Goal: Information Seeking & Learning: Learn about a topic

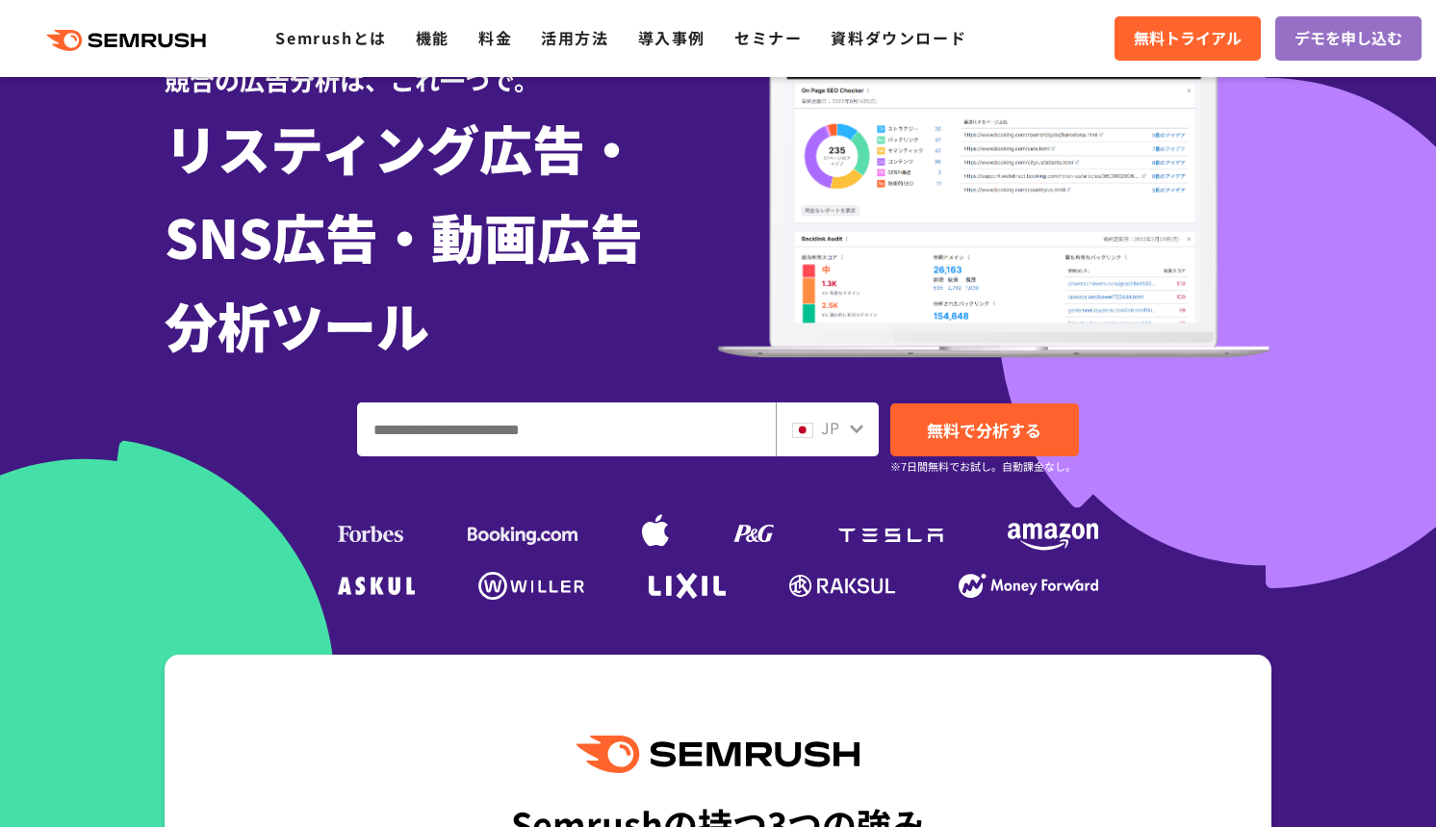
scroll to position [95, 0]
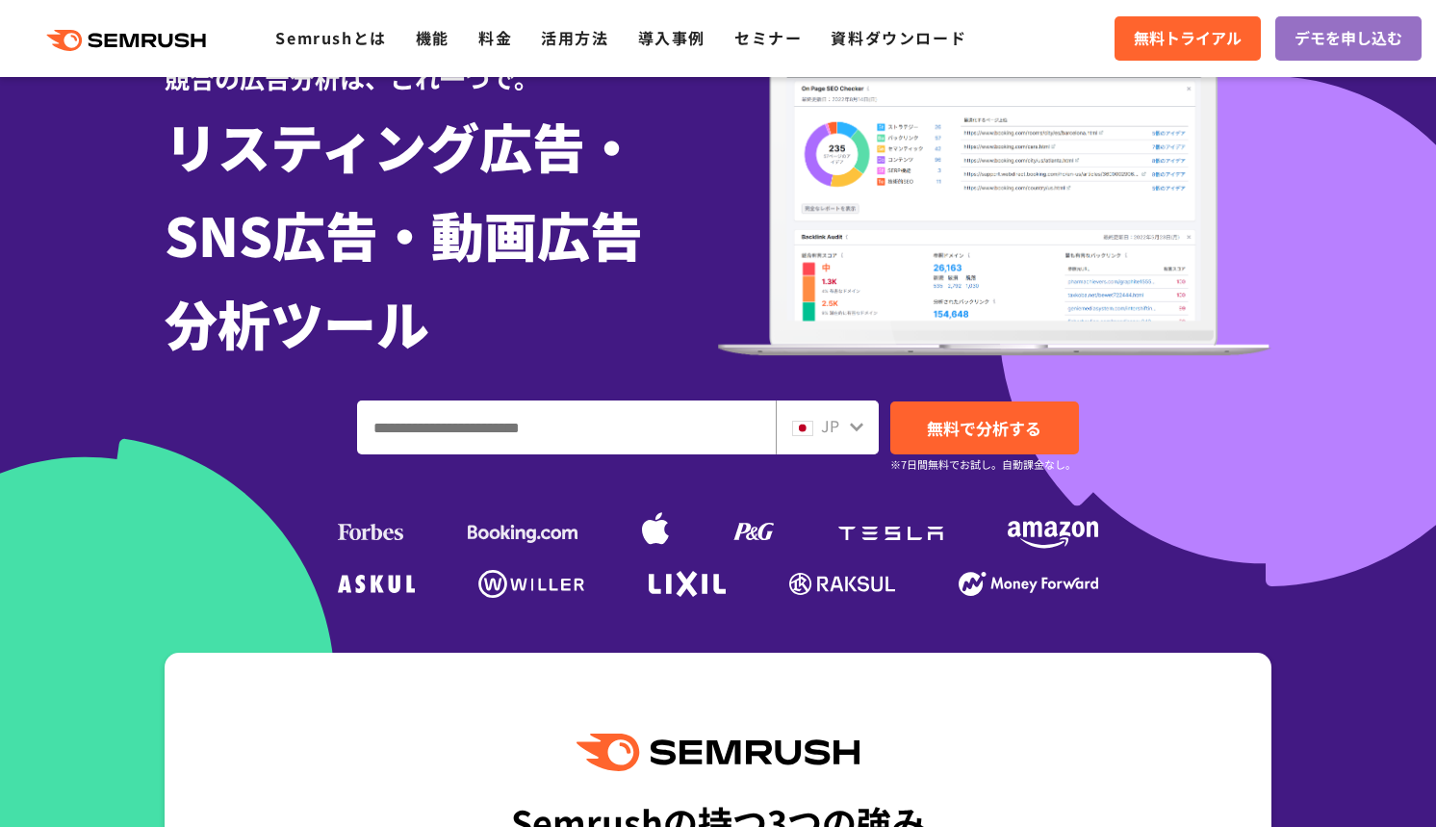
click at [430, 454] on div "競合の広告分析は、これ一つで。 リスティング広告・ SNS広告・動画広告 分析ツール JP 無料で分析する ※7日間無料でお試し。自動課金なし。" at bounding box center [718, 317] width 1107 height 574
click at [457, 419] on input "ドメイン、キーワードまたはURLを入力してください" at bounding box center [566, 427] width 417 height 52
paste input "**********"
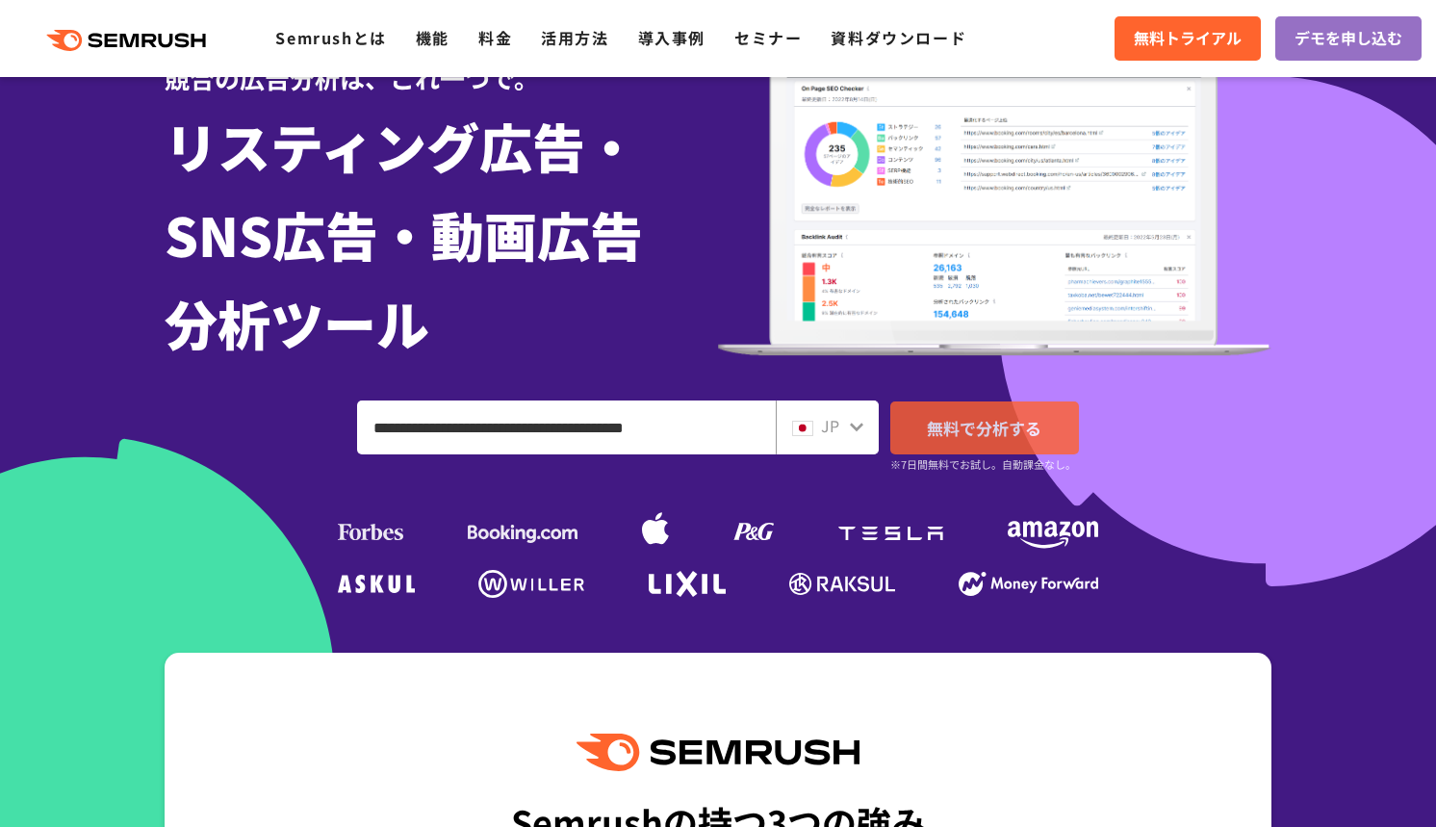
type input "**********"
click at [936, 437] on span "無料で分析する" at bounding box center [984, 428] width 114 height 24
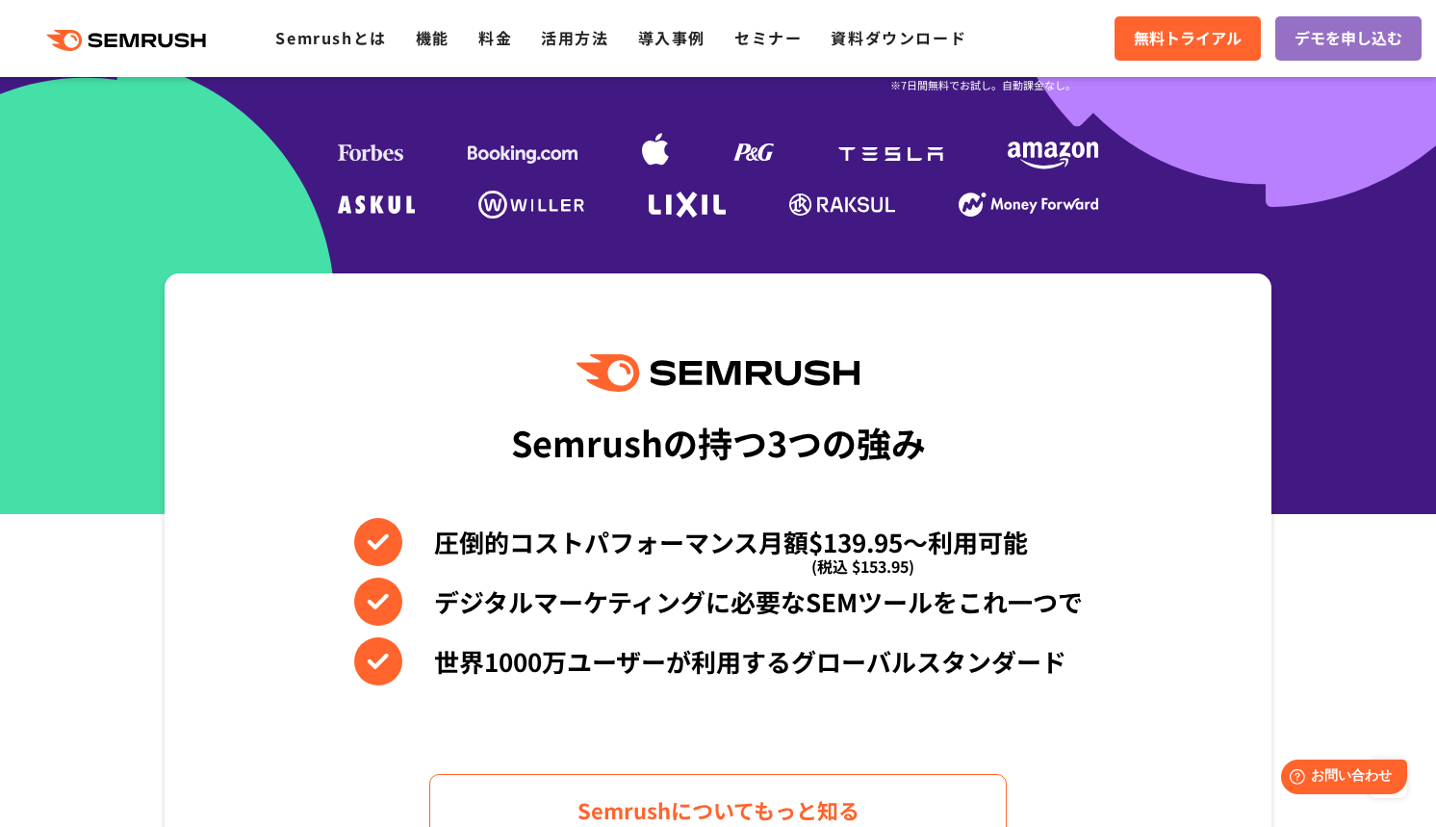
scroll to position [0, 0]
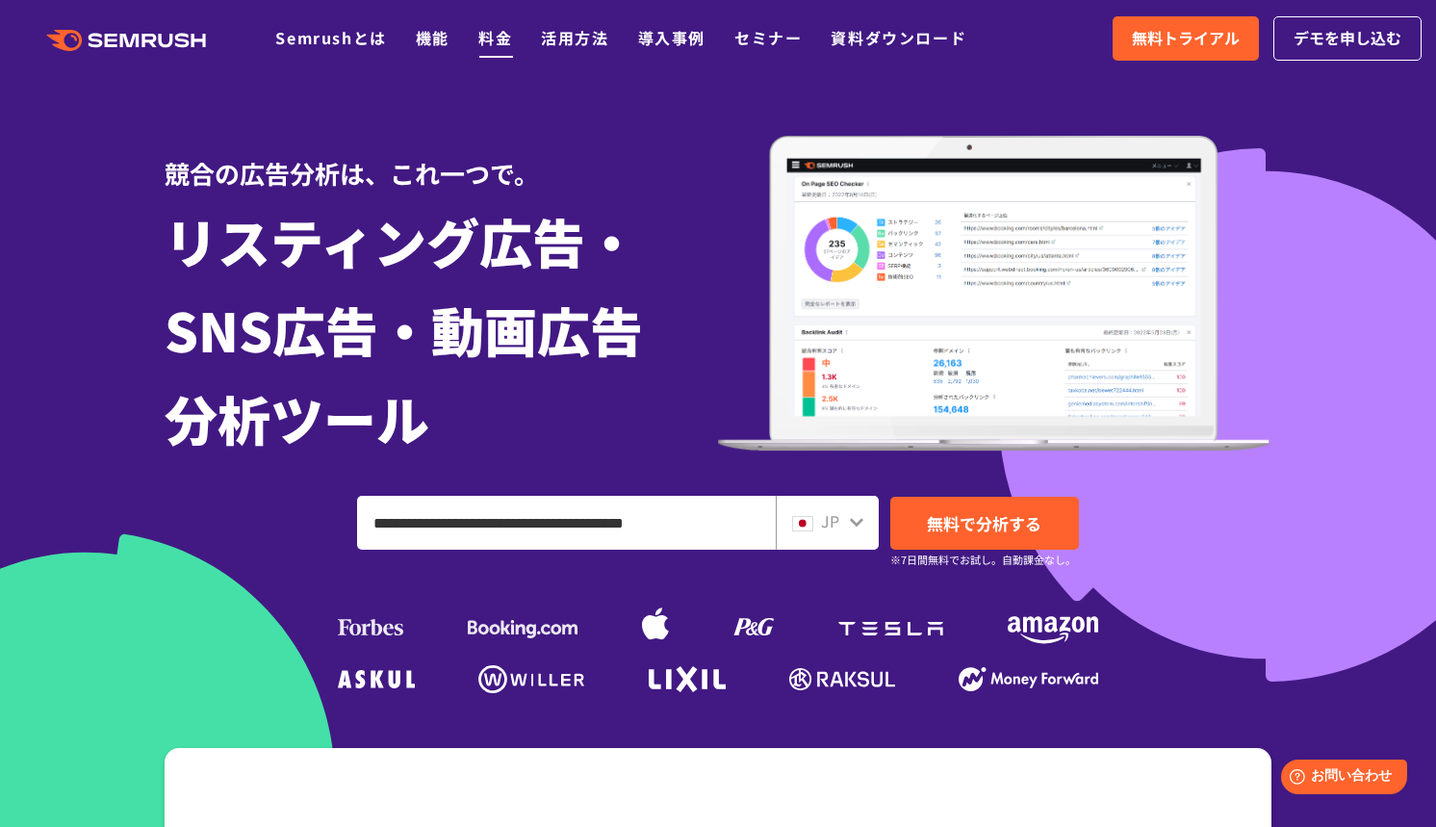
click at [485, 46] on link "料金" at bounding box center [495, 37] width 34 height 23
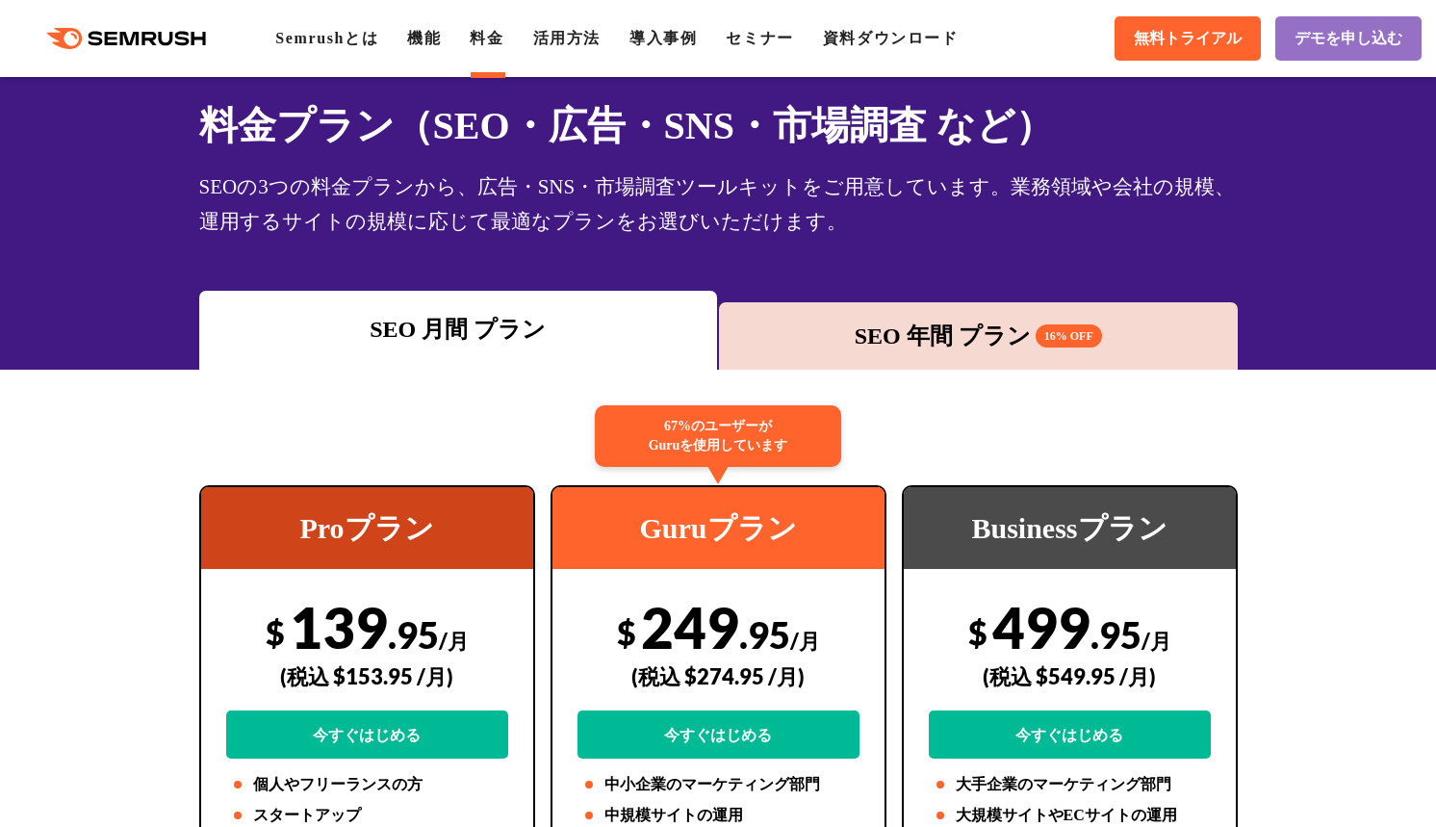
scroll to position [93, 0]
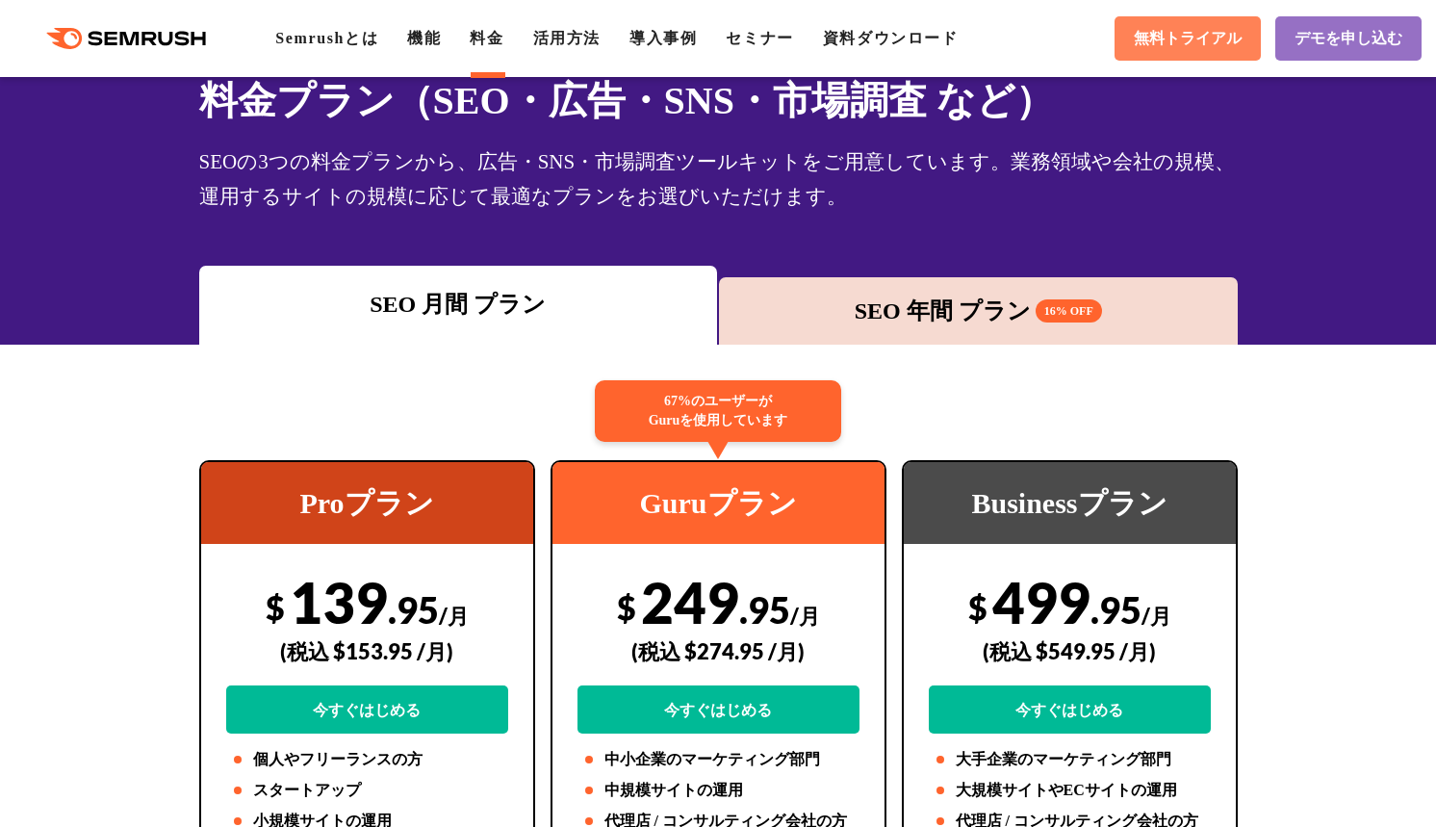
click at [1168, 38] on span "無料トライアル" at bounding box center [1187, 39] width 108 height 20
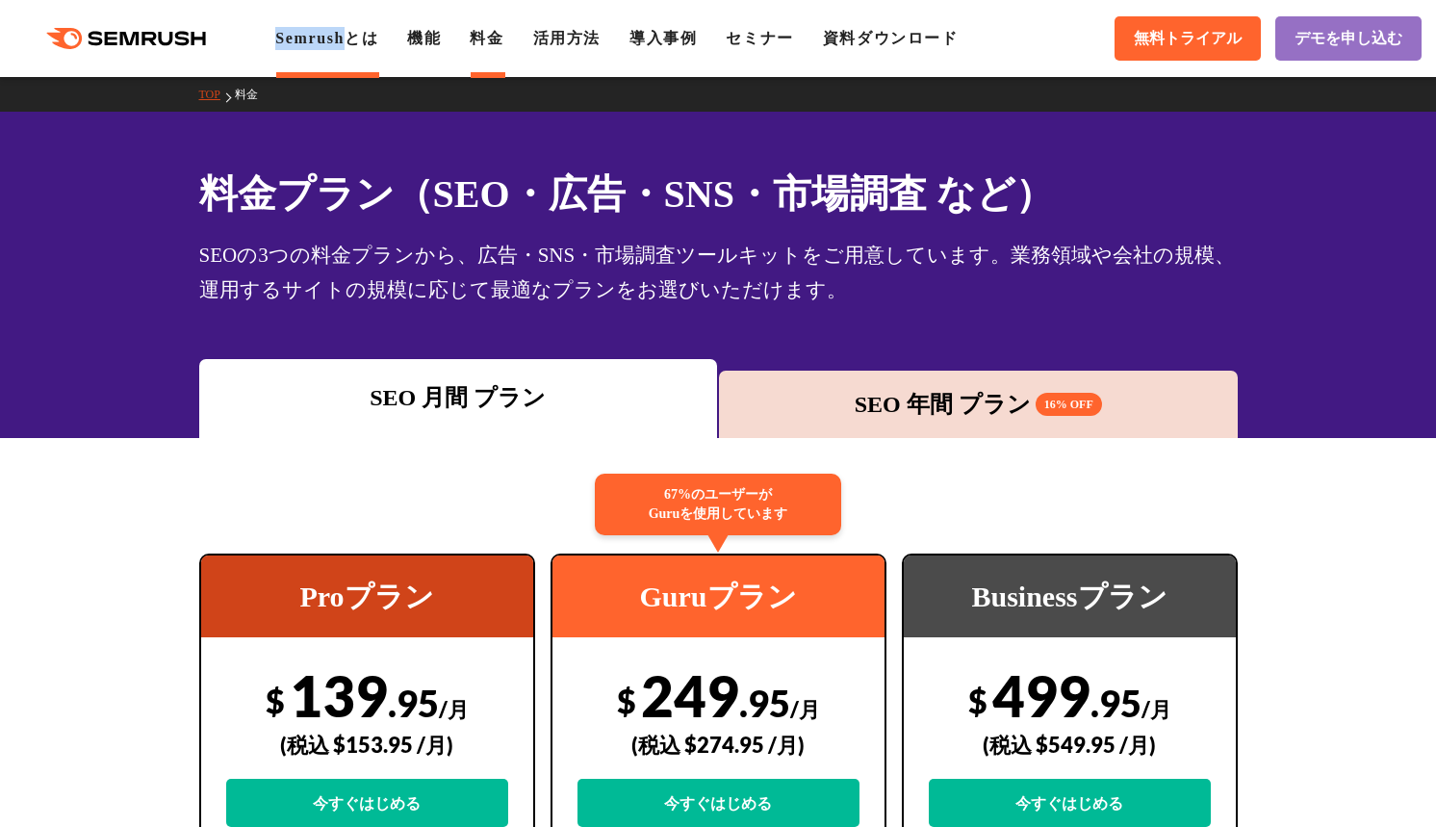
copy link "Semrush"
drag, startPoint x: 256, startPoint y: 38, endPoint x: 365, endPoint y: 38, distance: 108.7
click at [365, 38] on div ".cls {fill: #FF642D;} .cls {fill: #FF642D;} Semrushとは 機能 料金 活用方法 導入事例 セミナー 資料ダウ…" at bounding box center [493, 38] width 987 height 23
click at [365, 38] on link "Semrushとは" at bounding box center [326, 38] width 103 height 16
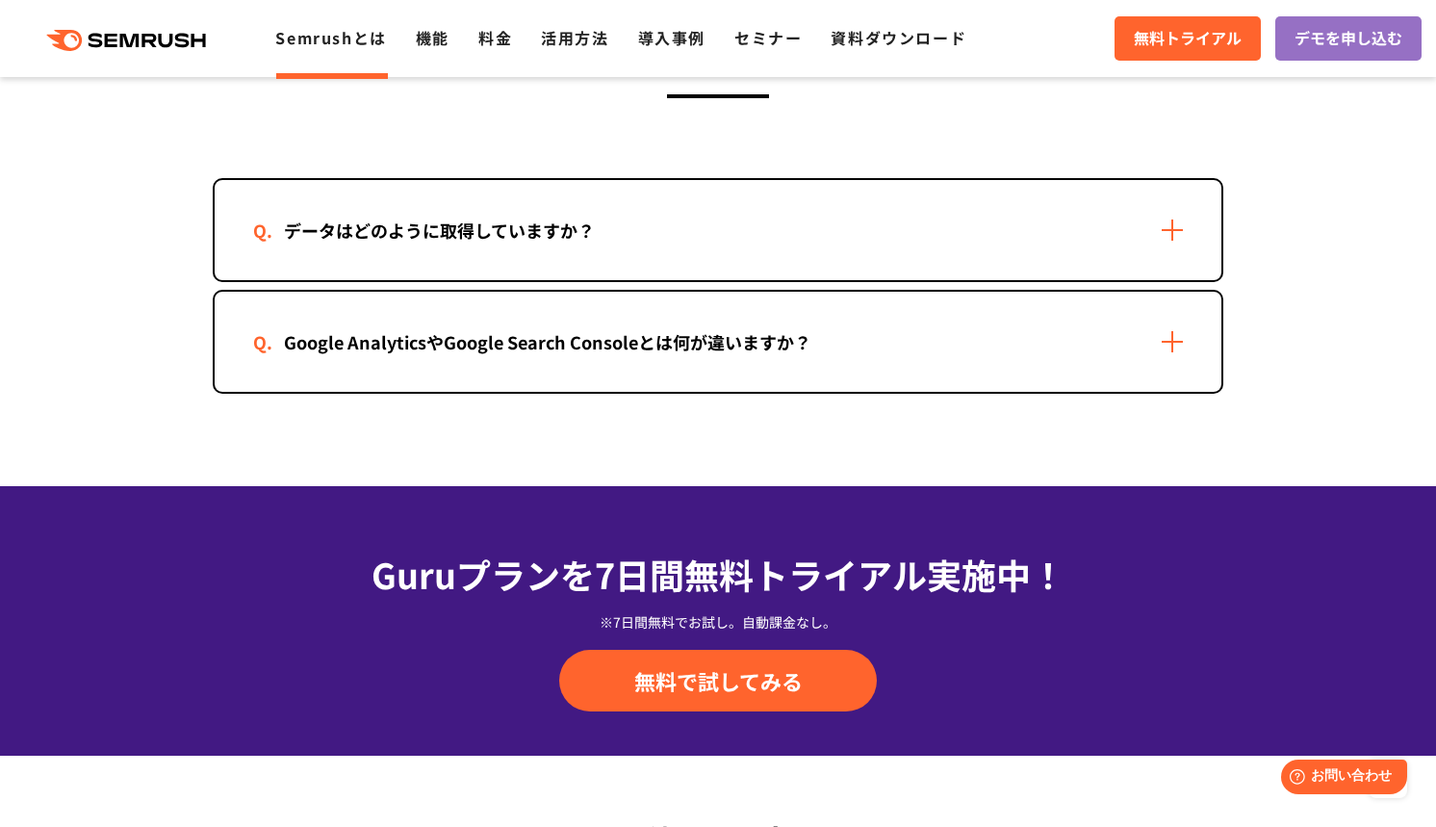
scroll to position [3874, 0]
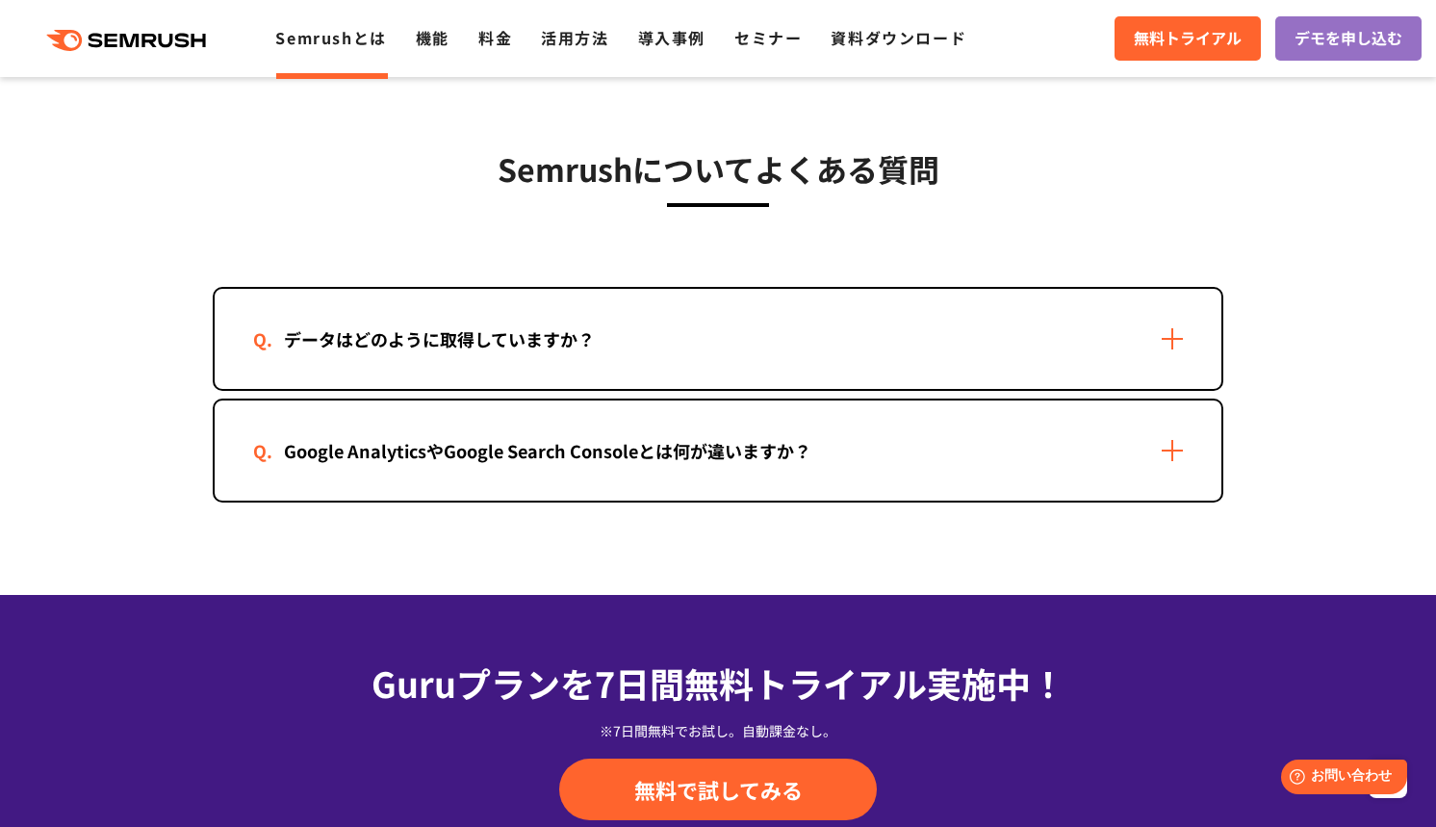
click at [567, 366] on div "データはどのように取得していますか？" at bounding box center [718, 339] width 1006 height 100
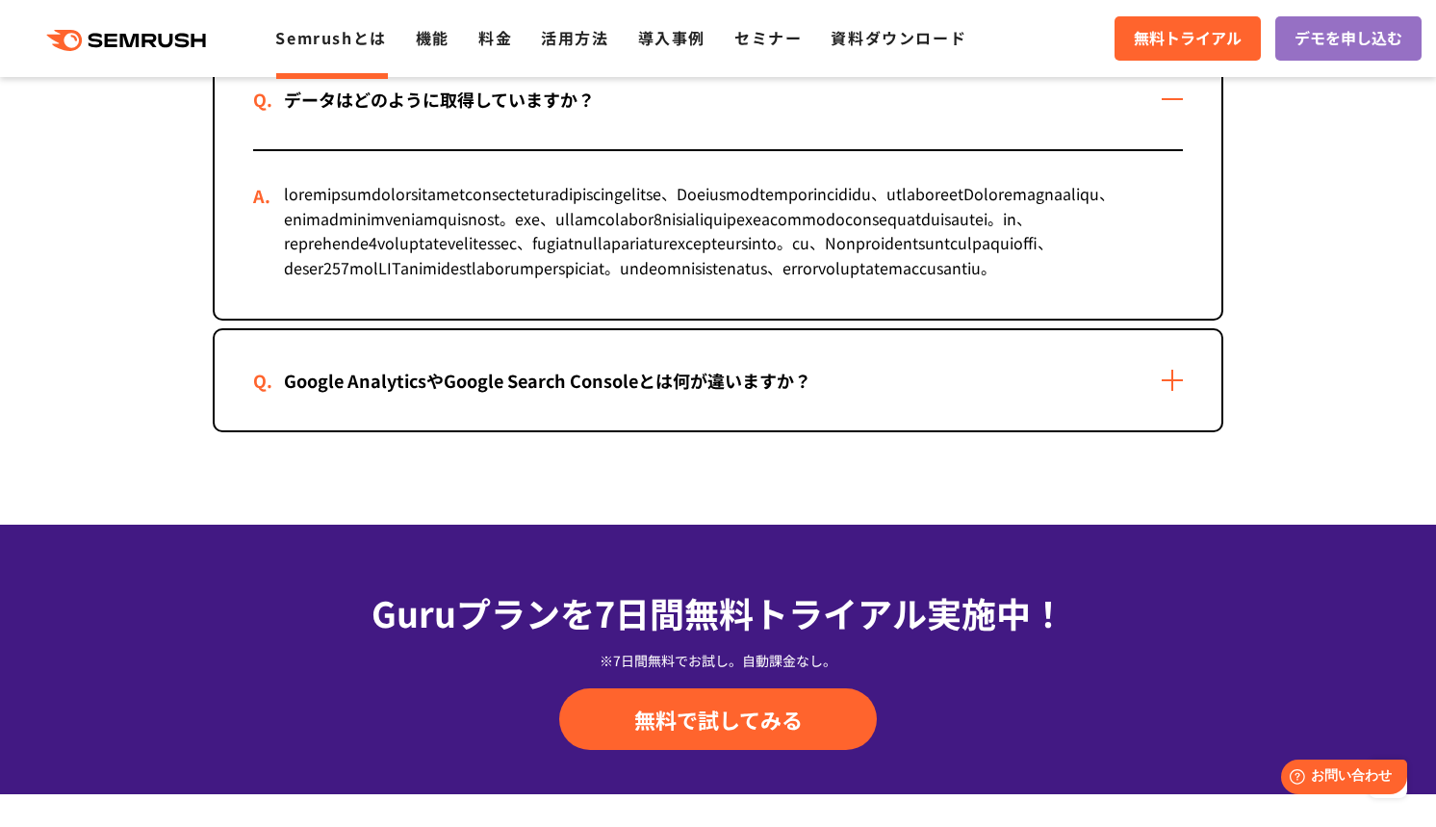
scroll to position [4253, 0]
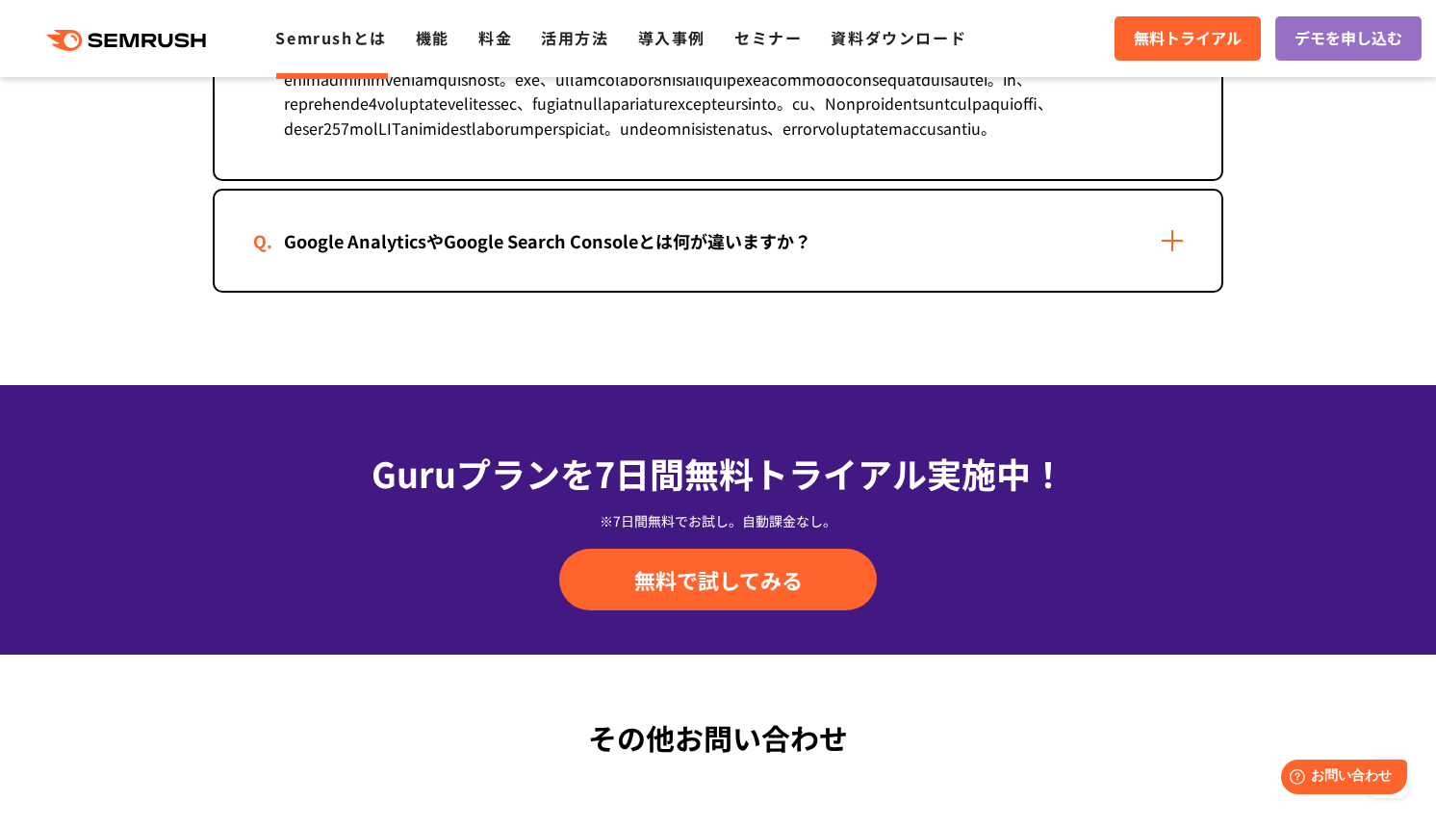
click at [589, 291] on div "Google AnalyticsやGoogle Search Consoleとは何が違いますか？" at bounding box center [718, 241] width 1006 height 100
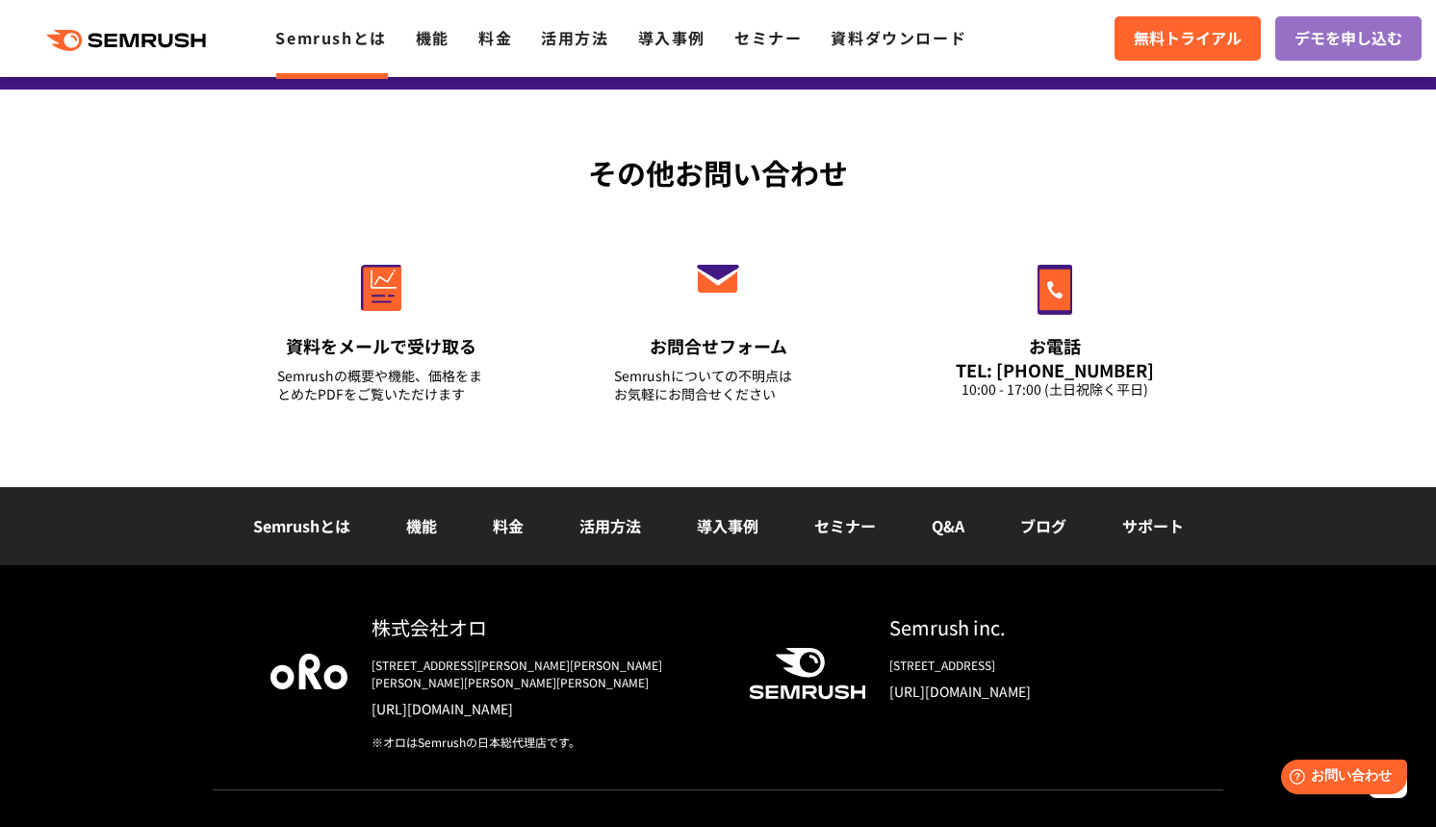
scroll to position [5136, 0]
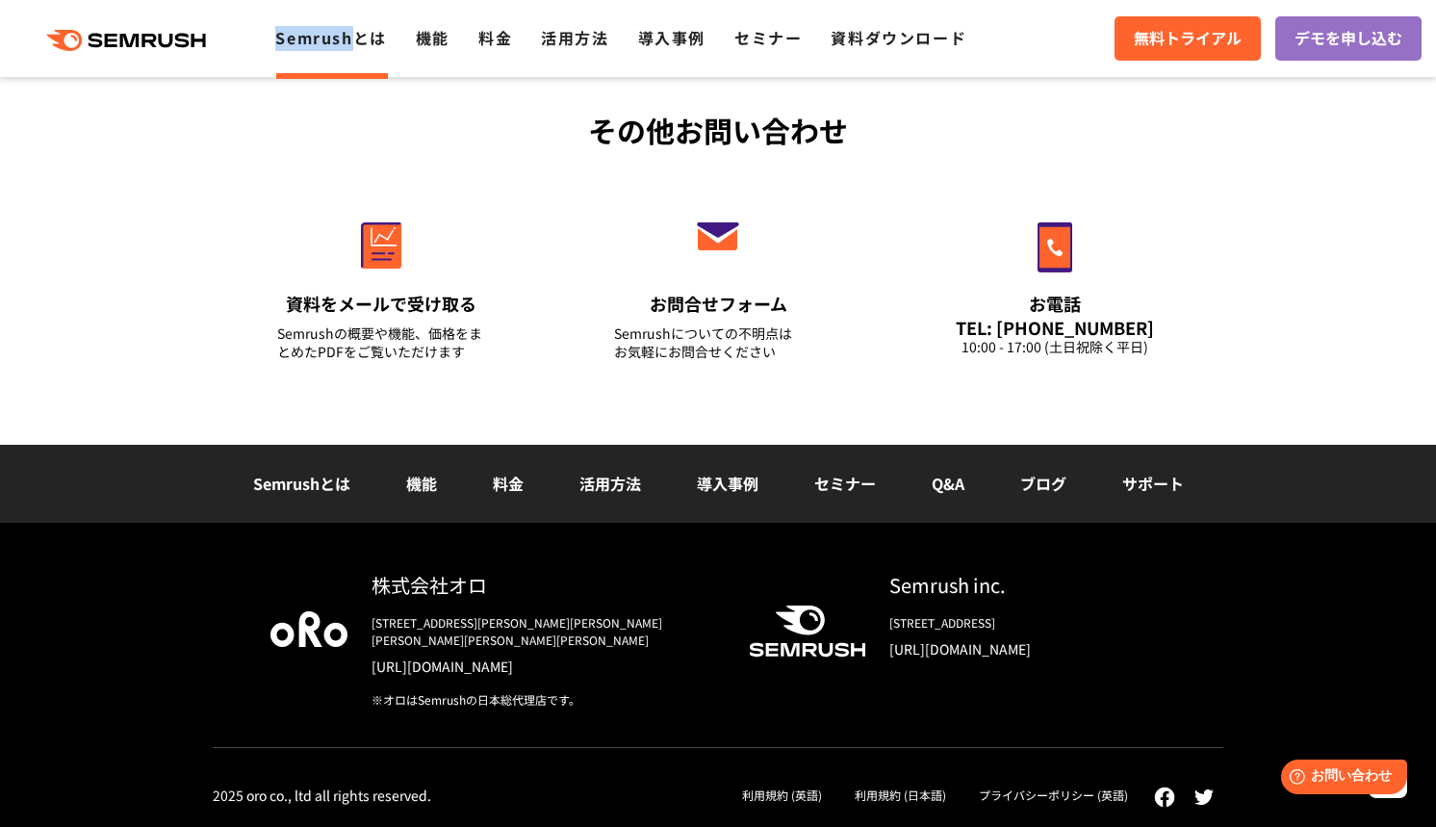
copy link "Semrush"
drag, startPoint x: 259, startPoint y: 31, endPoint x: 349, endPoint y: 34, distance: 90.5
click at [350, 34] on div ".cls {fill: #FF642D;} .cls {fill: #FF642D;} Semrushとは 機能 料金 活用方法 導入事例 セミナー 資料ダウ…" at bounding box center [497, 38] width 995 height 25
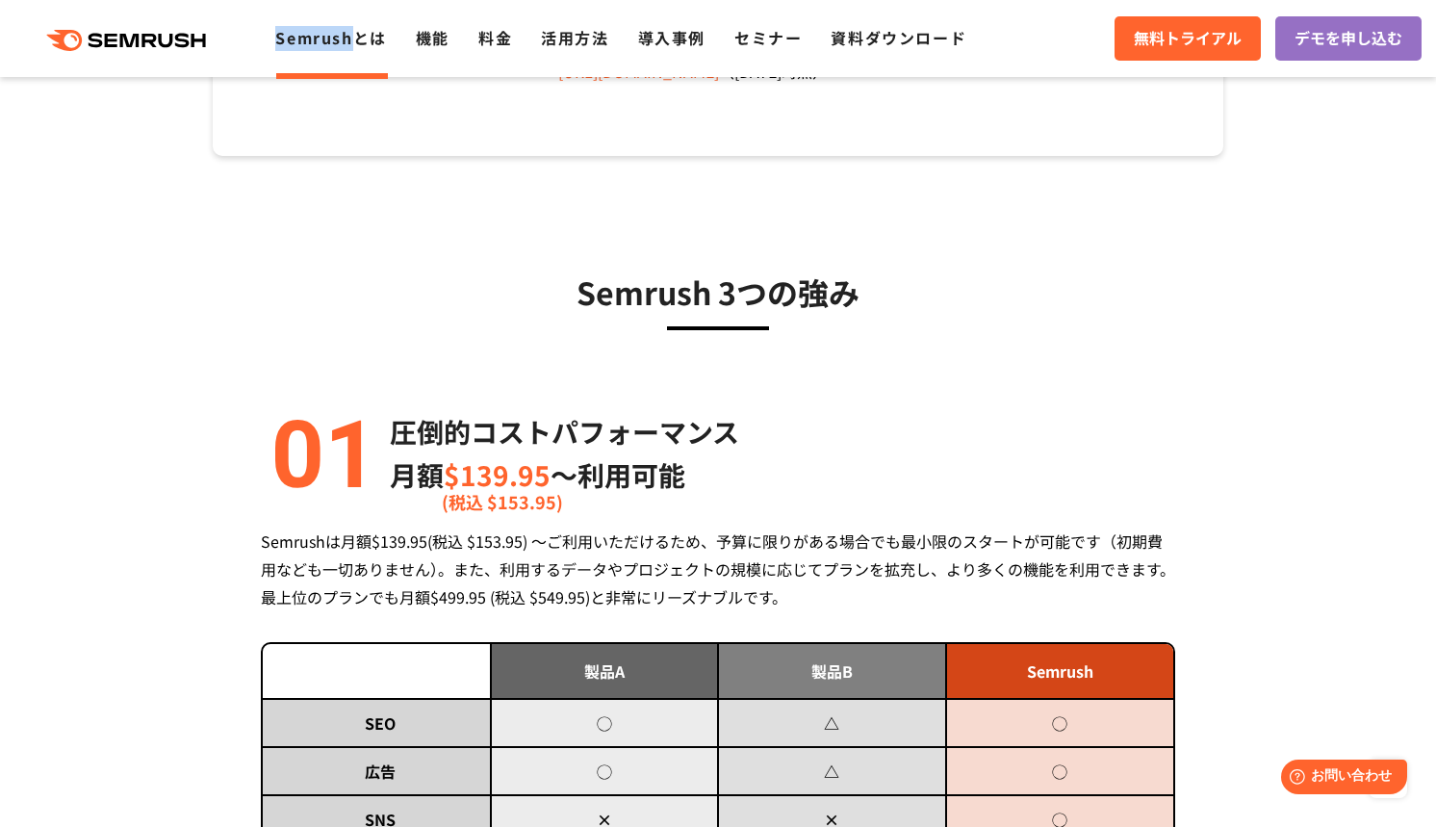
scroll to position [0, 0]
